Goal: Check status: Check status

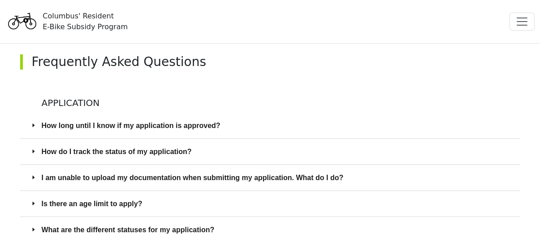
click at [206, 125] on span "How long until I know if my application is approved?" at bounding box center [276, 125] width 468 height 11
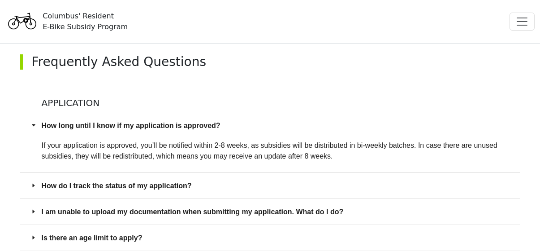
click at [132, 184] on span "How do I track the status of my application?" at bounding box center [276, 185] width 468 height 11
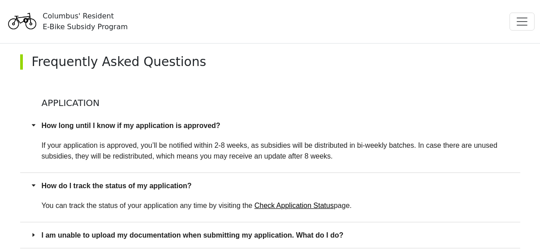
click at [279, 206] on link "Check Application Status" at bounding box center [294, 205] width 79 height 8
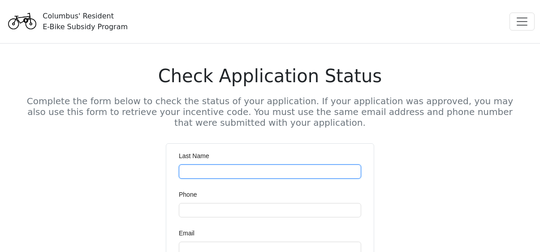
click at [244, 170] on input "Last Name" at bounding box center [270, 171] width 182 height 14
type input "********"
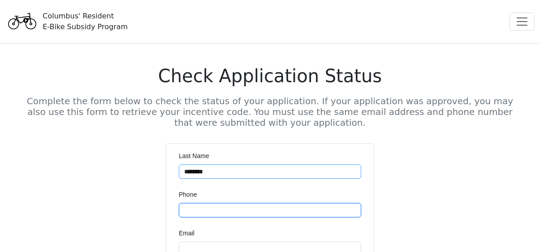
type input "**********"
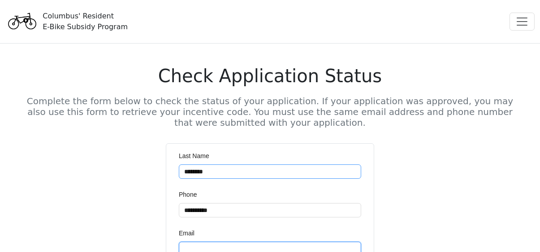
type input "**********"
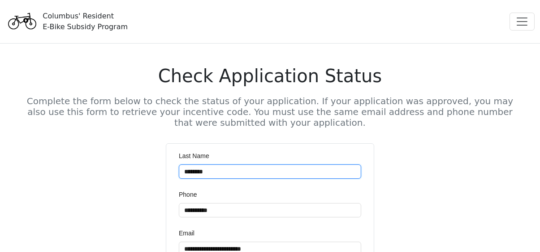
scroll to position [57, 0]
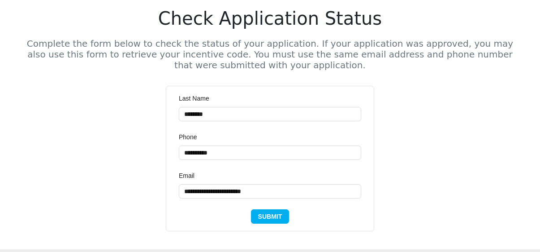
click at [273, 215] on span "Submit" at bounding box center [270, 216] width 24 height 10
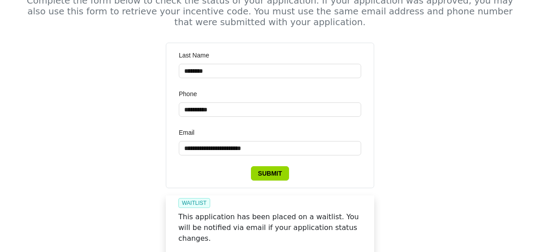
scroll to position [72, 0]
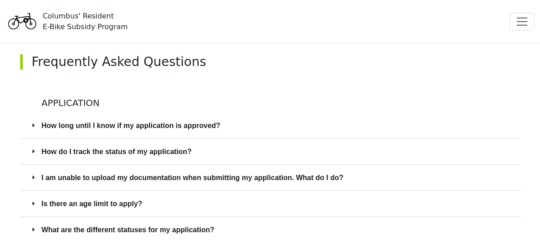
click at [74, 201] on span "Is there an age limit to apply?" at bounding box center [276, 203] width 468 height 11
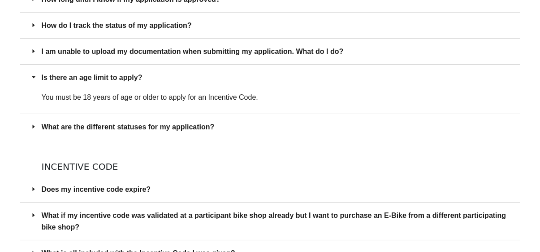
scroll to position [126, 0]
click at [146, 129] on span "What are the different statuses for my application?" at bounding box center [276, 126] width 468 height 11
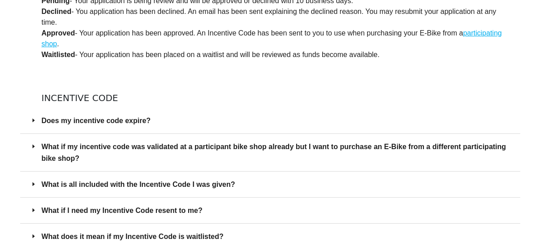
scroll to position [268, 0]
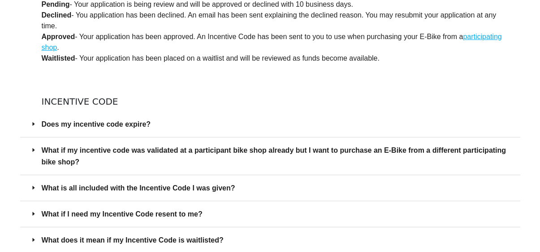
click at [113, 124] on span "Does my incentive code expire?" at bounding box center [276, 123] width 468 height 11
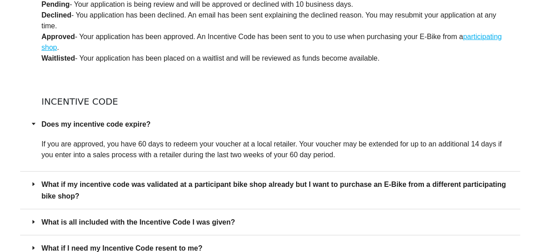
click at [121, 183] on span "What if my incentive code was validated at a participant bike shop already but …" at bounding box center [276, 189] width 468 height 22
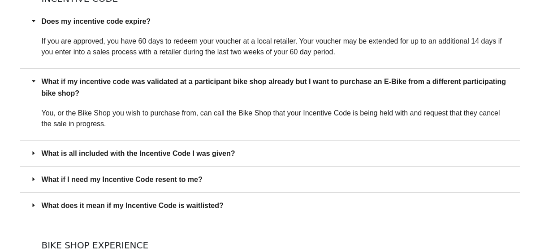
scroll to position [364, 0]
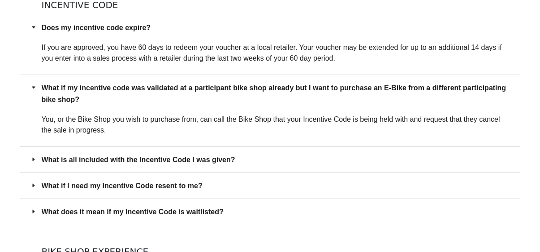
click at [226, 159] on span "What is all included with the Incentive Code I was given?" at bounding box center [276, 159] width 468 height 11
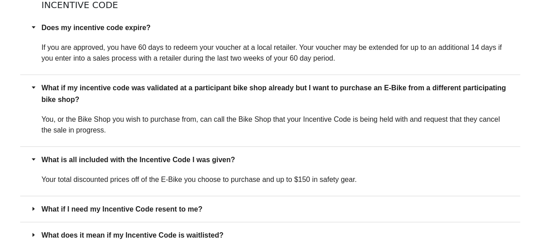
click at [167, 204] on span "What if I need my Incentive Code resent to me?" at bounding box center [276, 208] width 468 height 11
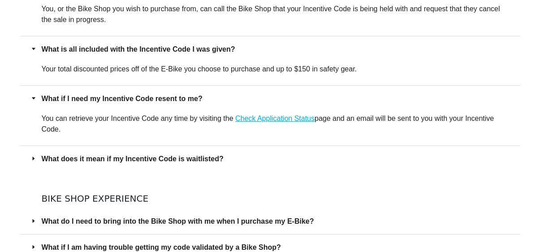
scroll to position [476, 0]
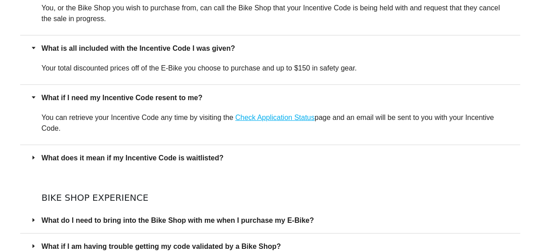
click at [189, 158] on span "What does it mean if my Incentive Code is waitlisted?" at bounding box center [276, 157] width 468 height 11
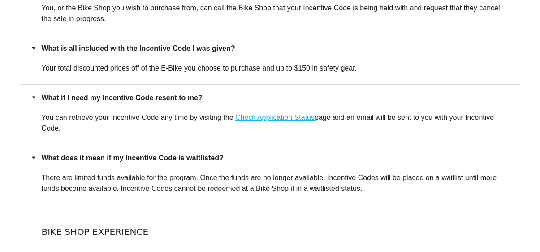
scroll to position [554, 0]
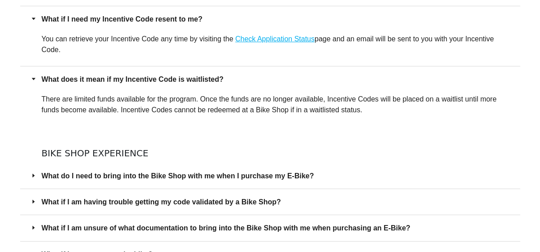
click at [262, 175] on span "What do I need to bring into the Bike Shop with me when I purchase my E-Bike?" at bounding box center [276, 175] width 468 height 11
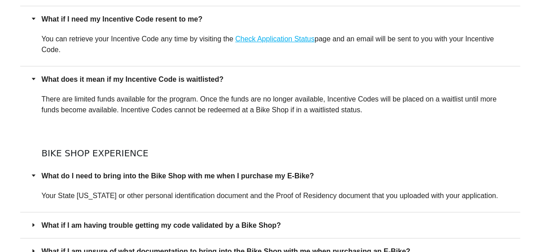
click at [253, 220] on span "What if I am having trouble getting my code validated by a Bike Shop?" at bounding box center [276, 224] width 468 height 11
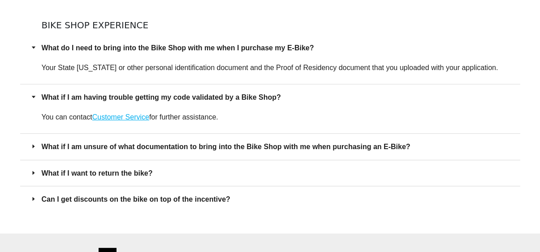
scroll to position [678, 0]
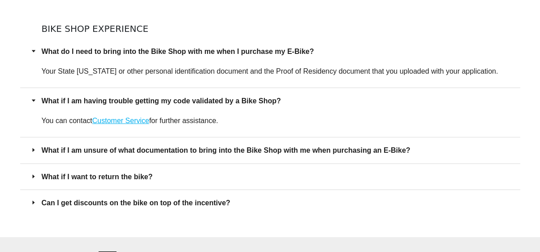
click at [214, 199] on span "Can I get discounts on the bike on top of the incentive?" at bounding box center [276, 202] width 468 height 11
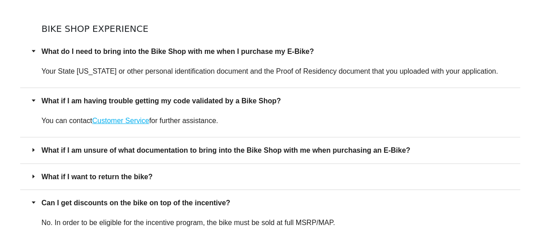
click at [76, 174] on span "What if I want to return the bike?" at bounding box center [276, 176] width 468 height 11
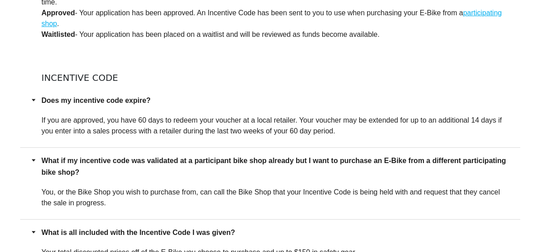
scroll to position [271, 0]
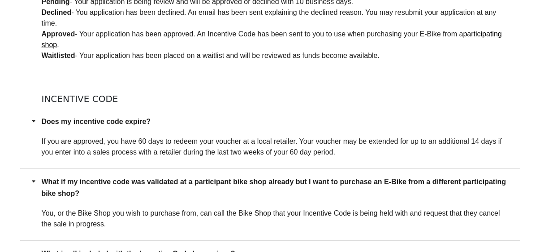
click at [482, 35] on link "participating shop" at bounding box center [272, 39] width 460 height 18
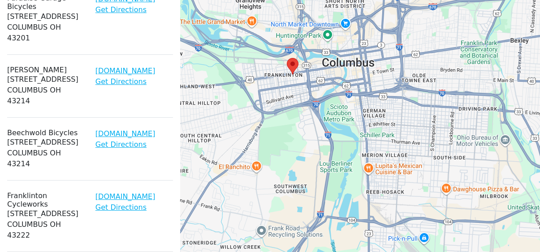
scroll to position [204, 0]
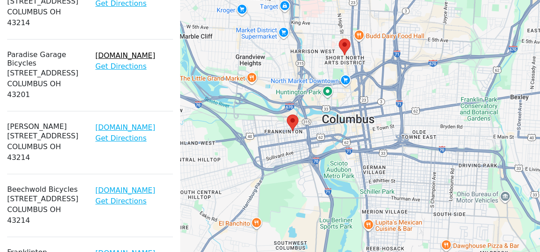
click at [148, 52] on link "[DOMAIN_NAME]" at bounding box center [125, 55] width 60 height 9
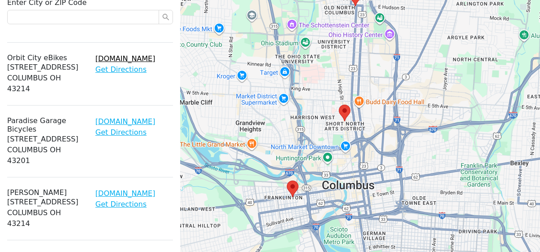
click at [155, 61] on link "[DOMAIN_NAME]" at bounding box center [125, 58] width 60 height 9
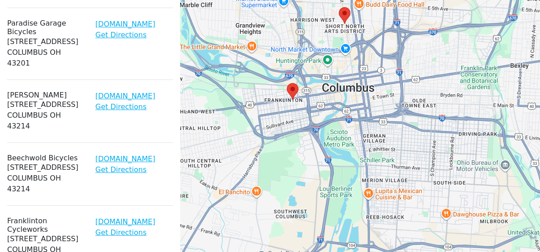
scroll to position [267, 0]
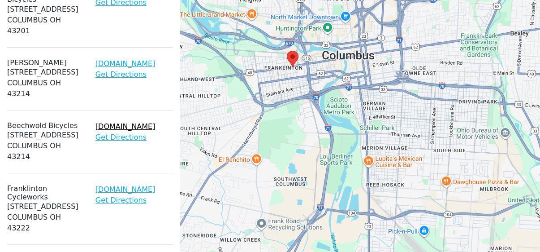
click at [143, 130] on link "[DOMAIN_NAME]" at bounding box center [125, 126] width 60 height 9
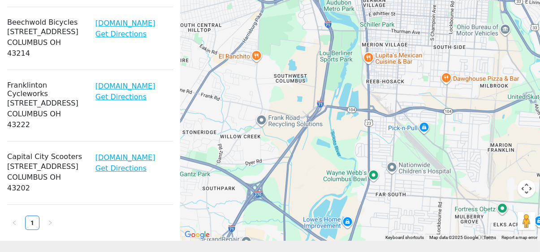
scroll to position [411, 0]
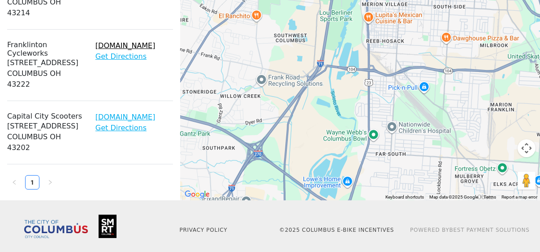
click at [149, 50] on link "[DOMAIN_NAME]" at bounding box center [125, 45] width 60 height 9
click at [149, 121] on link "[DOMAIN_NAME]" at bounding box center [125, 117] width 60 height 9
